Goal: Navigation & Orientation: Find specific page/section

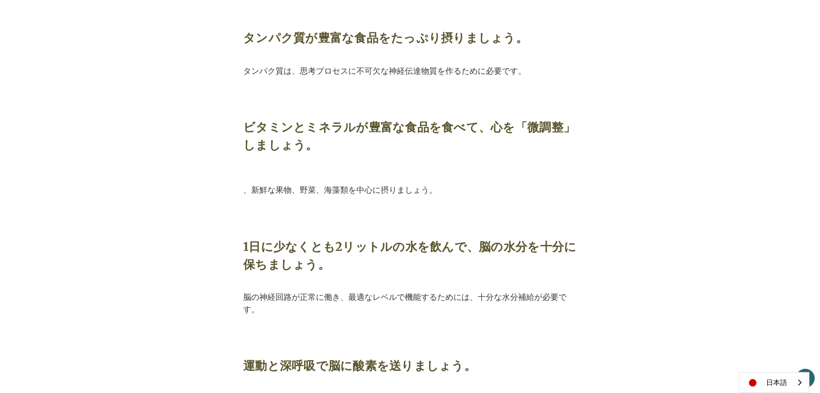
scroll to position [1024, 0]
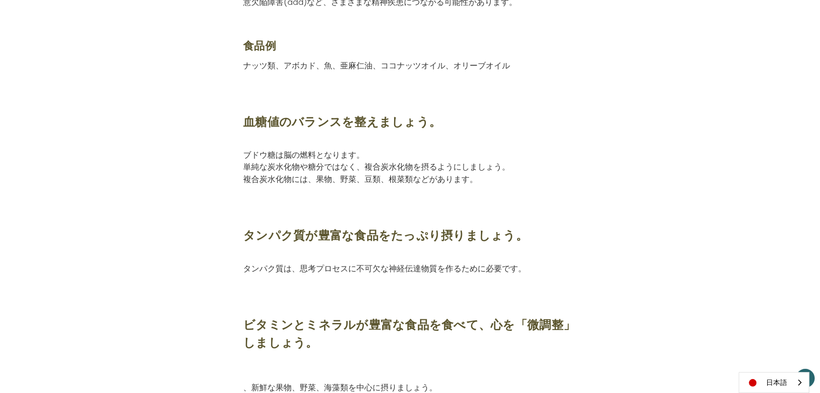
scroll to position [808, 0]
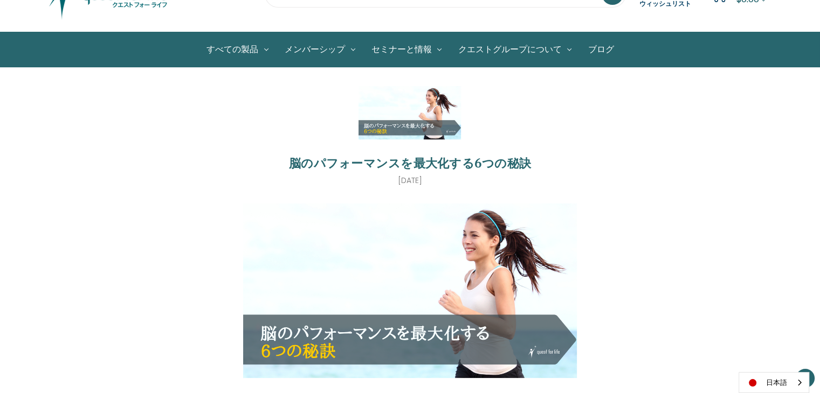
scroll to position [54, 0]
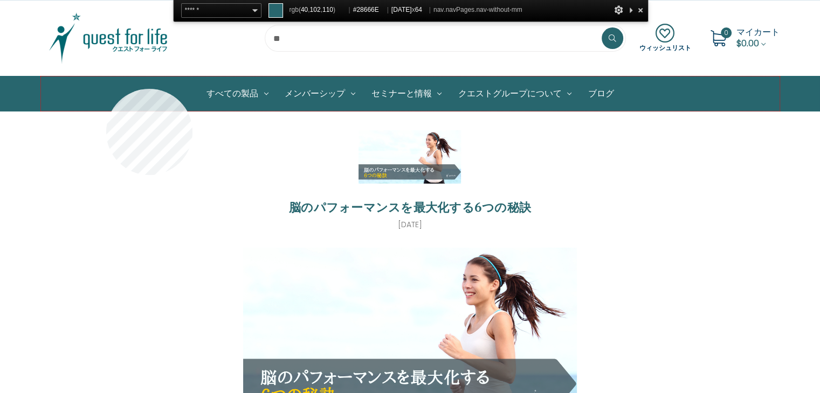
click at [106, 89] on nav "すべての製品 徳用4個セット 個別製品 製品セット 子供用 免疫システム 脳の健康 腸の健康 デトックス エネルギー プロモ メンバーシップ 送料" at bounding box center [410, 94] width 738 height 34
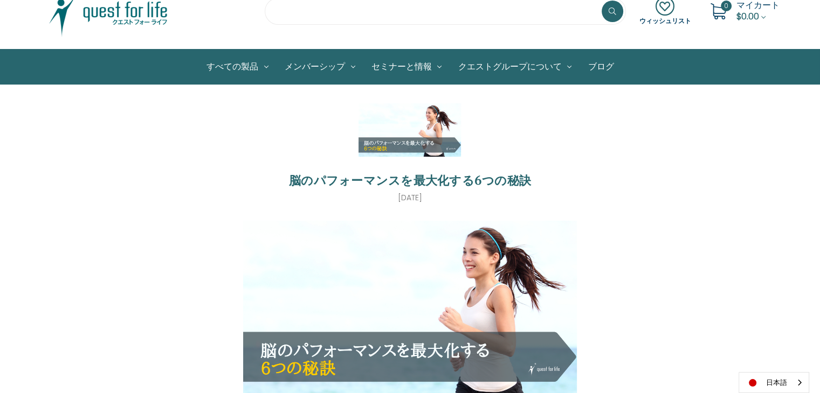
drag, startPoint x: 469, startPoint y: 7, endPoint x: 454, endPoint y: 9, distance: 15.2
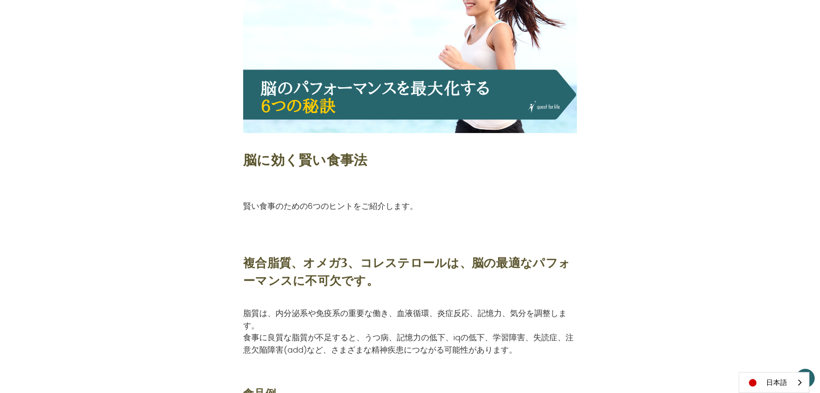
scroll to position [323, 0]
